Goal: Task Accomplishment & Management: Use online tool/utility

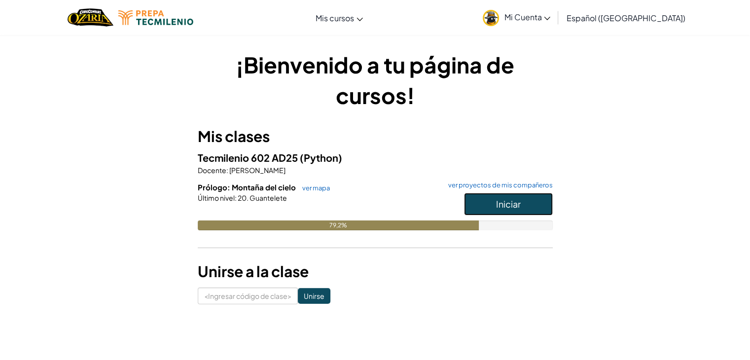
click at [515, 200] on font "Iniciar" at bounding box center [508, 203] width 25 height 11
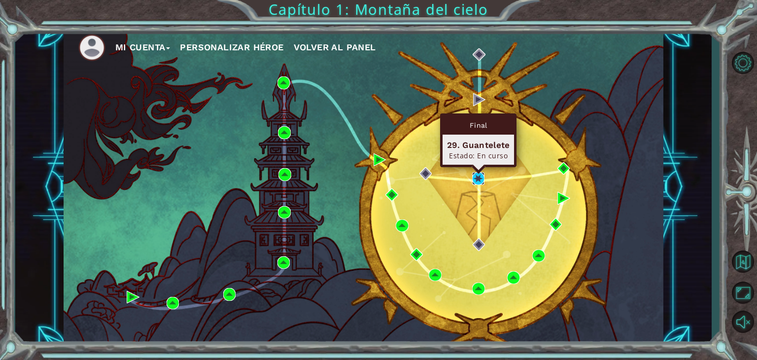
click at [478, 177] on img at bounding box center [478, 178] width 13 height 13
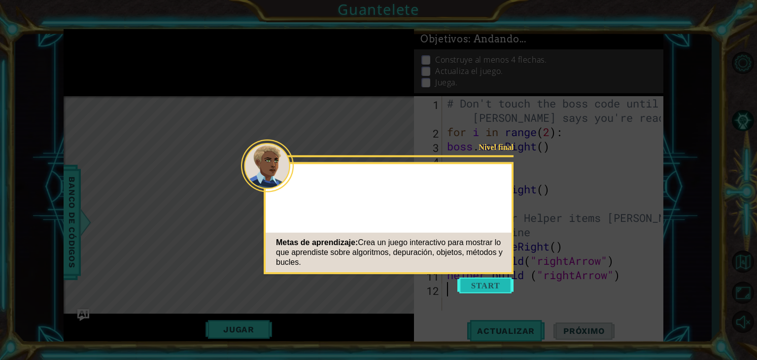
click at [489, 283] on button "Start" at bounding box center [486, 286] width 56 height 16
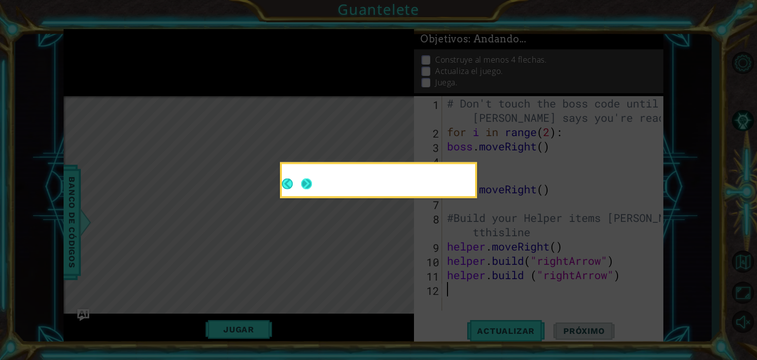
click at [306, 178] on button "Next" at bounding box center [306, 183] width 11 height 11
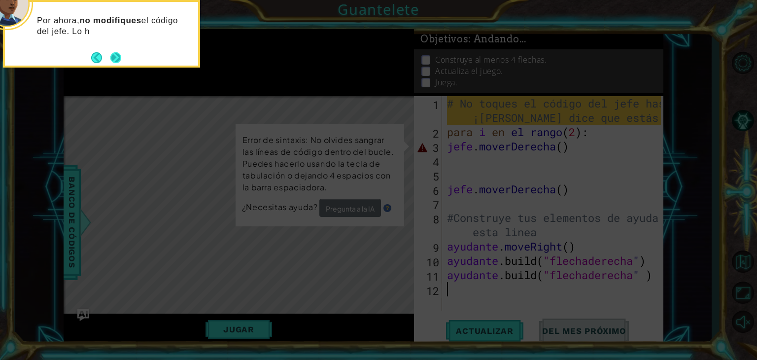
click at [121, 54] on button "Próximo" at bounding box center [115, 57] width 11 height 11
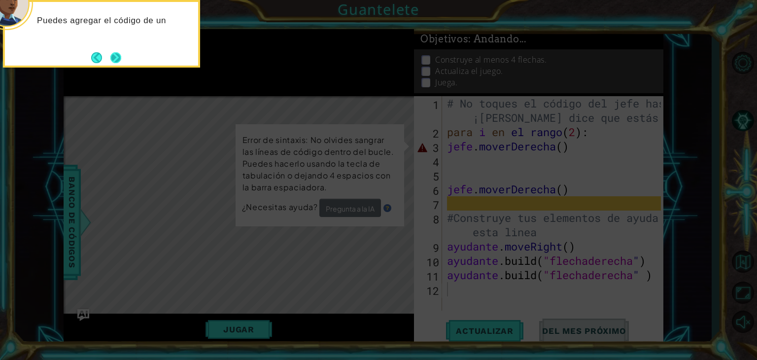
click at [111, 56] on button "Próximo" at bounding box center [115, 57] width 11 height 11
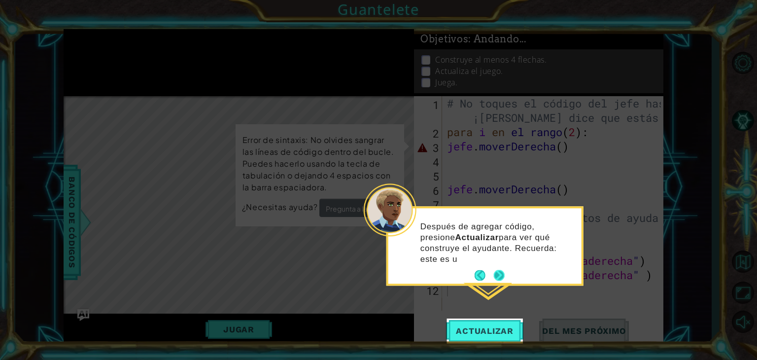
click at [496, 263] on p "Después de agregar código, presione Actualizar para ver qué construye el ayudan…" at bounding box center [498, 242] width 154 height 43
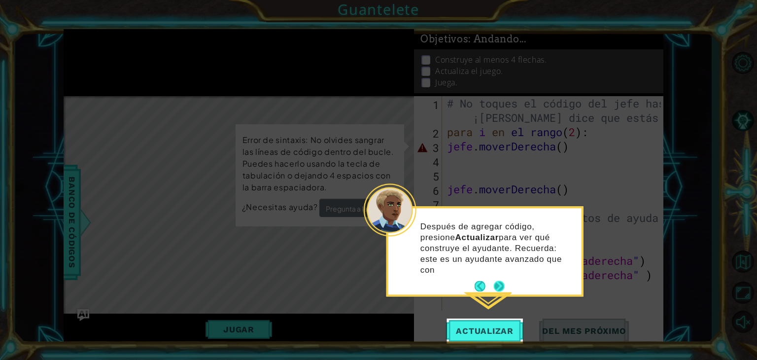
click at [496, 274] on div "Después de agregar código, presione Actualizar para ver qué construye el ayudan…" at bounding box center [484, 251] width 193 height 86
click at [499, 283] on button "Próximo" at bounding box center [499, 286] width 11 height 11
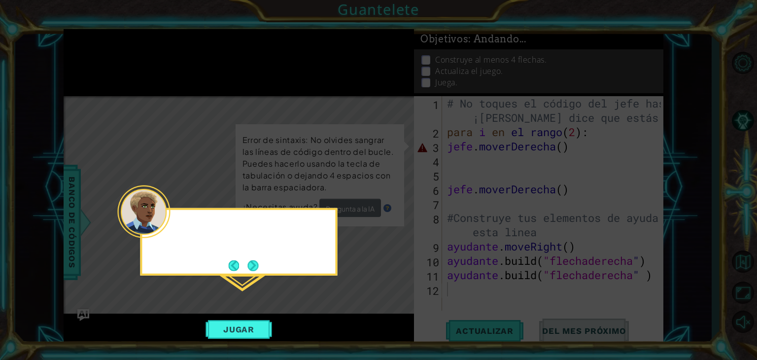
click at [499, 283] on icon at bounding box center [378, 180] width 757 height 360
click at [250, 261] on button "Próximo" at bounding box center [252, 265] width 11 height 11
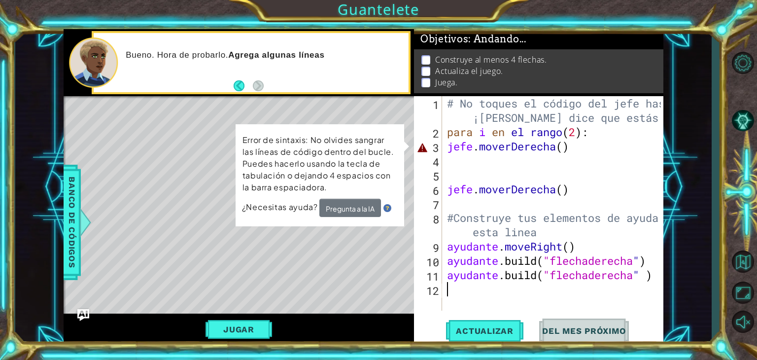
click at [488, 310] on div "# No toques el código del jefe hasta que ¡[PERSON_NAME] dice que estás listo! p…" at bounding box center [555, 224] width 221 height 257
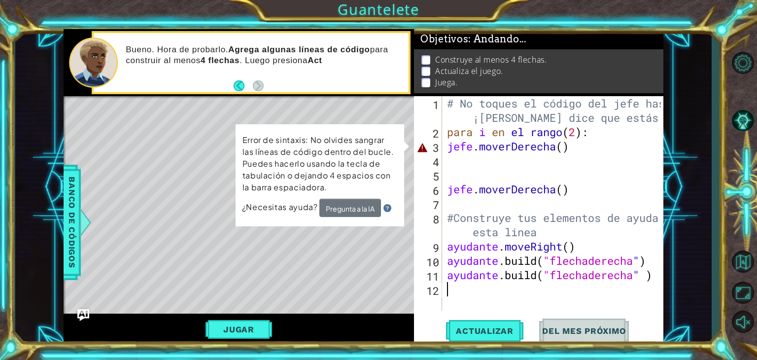
click at [488, 310] on div "# No toques el código del jefe hasta que ¡[PERSON_NAME] dice que estás listo! p…" at bounding box center [555, 224] width 221 height 257
click at [485, 319] on button "Actualizar" at bounding box center [484, 330] width 77 height 25
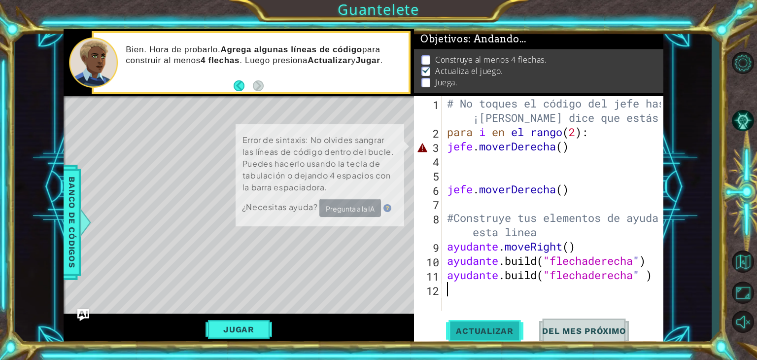
scroll to position [4, 0]
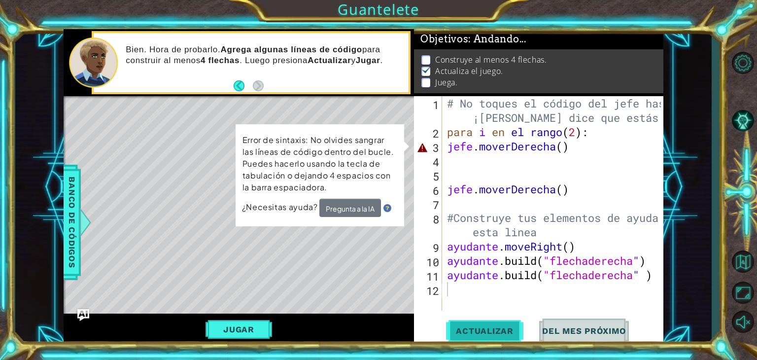
click at [482, 327] on font "Actualizar" at bounding box center [485, 331] width 58 height 10
click at [485, 174] on div "# No toques el código del jefe hasta que ¡[PERSON_NAME] dice que estás listo! p…" at bounding box center [555, 224] width 221 height 257
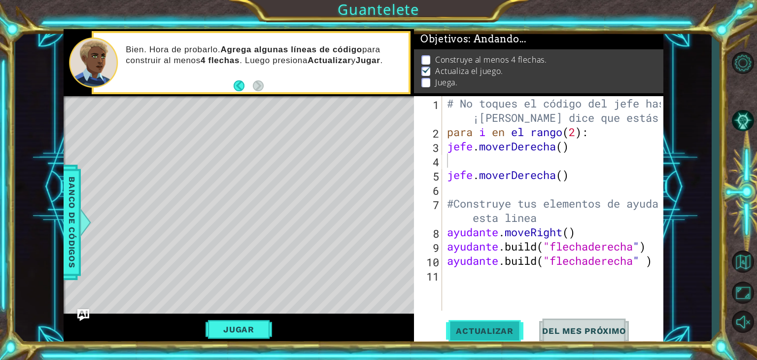
click at [467, 332] on font "Actualizar" at bounding box center [485, 331] width 58 height 10
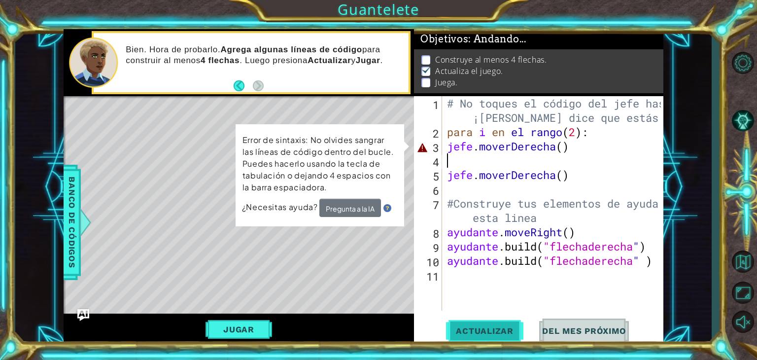
type textarea "boss.moveRight()"
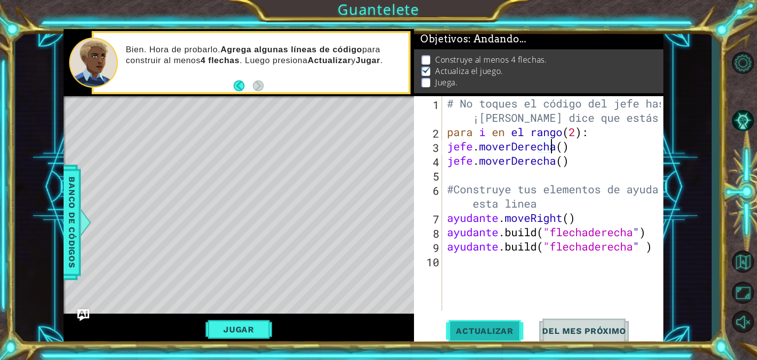
click at [467, 326] on font "Actualizar" at bounding box center [485, 331] width 58 height 10
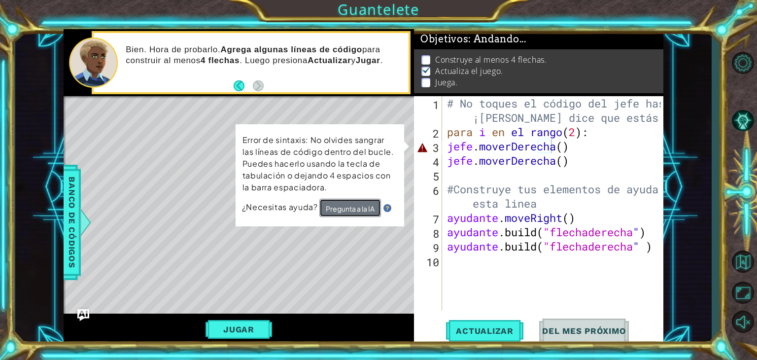
click at [356, 209] on font "Pregunta a la IA" at bounding box center [350, 208] width 49 height 9
